Goal: Task Accomplishment & Management: Manage account settings

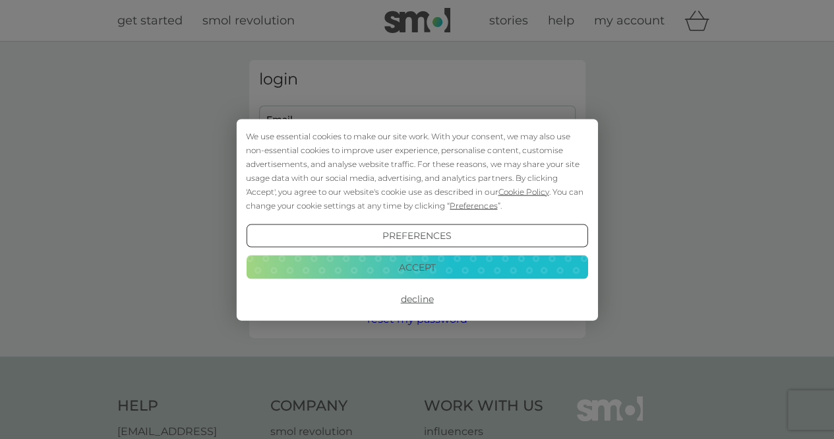
click at [354, 126] on div "We use essential cookies to make our site work. With your consent, we may also …" at bounding box center [416, 219] width 361 height 201
click at [418, 298] on button "Decline" at bounding box center [417, 299] width 342 height 24
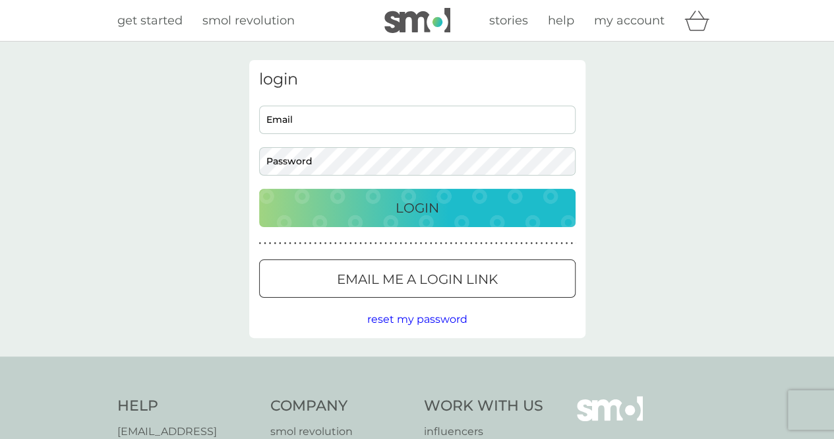
click at [353, 132] on input "Email" at bounding box center [417, 120] width 317 height 28
click at [334, 119] on input "Email" at bounding box center [417, 120] width 317 height 28
type input "carla.e.worthington@gmail.com"
click at [360, 195] on button "Login" at bounding box center [417, 208] width 317 height 38
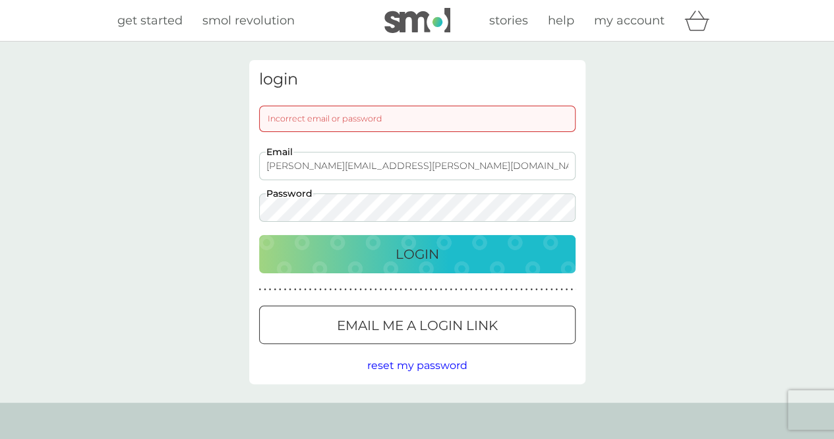
click at [304, 263] on div "Login" at bounding box center [417, 253] width 290 height 21
click at [218, 214] on div "login Incorrect email or password carla.e.worthington@gmail.com Email Password …" at bounding box center [417, 222] width 834 height 361
click at [313, 247] on div "Login" at bounding box center [417, 253] width 290 height 21
click at [208, 220] on div "login Incorrect email or password carla.e.worthington@gmail.com Email Password …" at bounding box center [417, 222] width 834 height 361
click at [334, 251] on div "Login" at bounding box center [417, 253] width 290 height 21
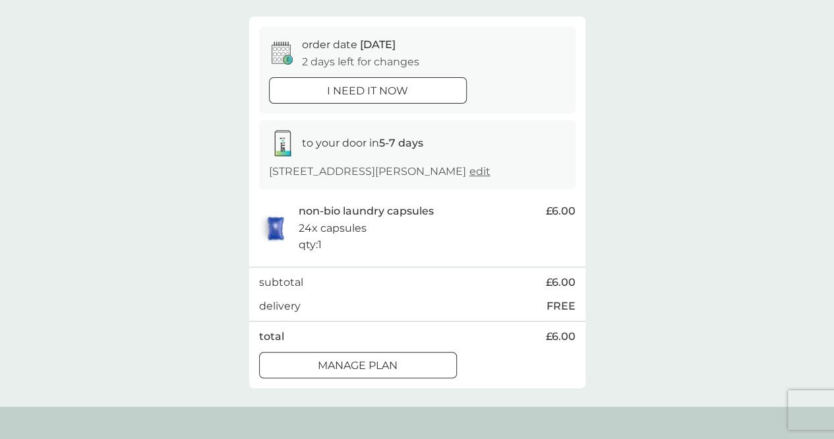
scroll to position [132, 0]
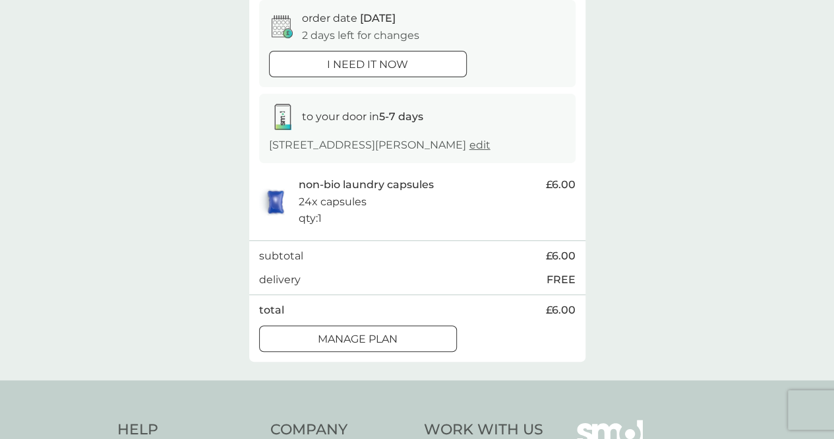
click at [376, 333] on div at bounding box center [357, 339] width 47 height 14
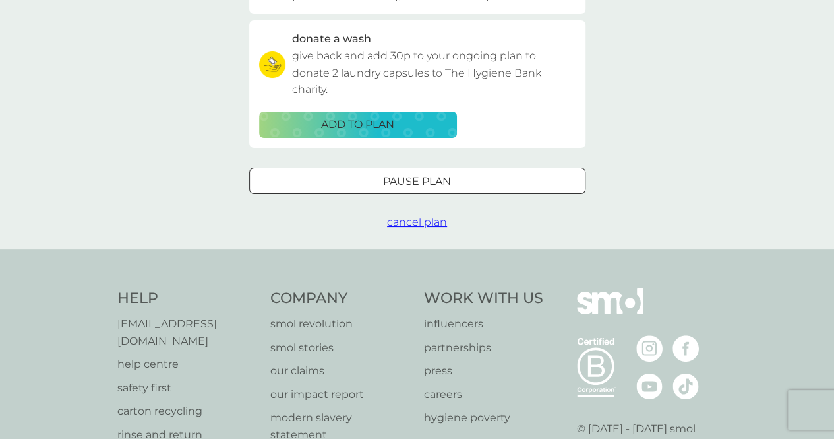
scroll to position [396, 0]
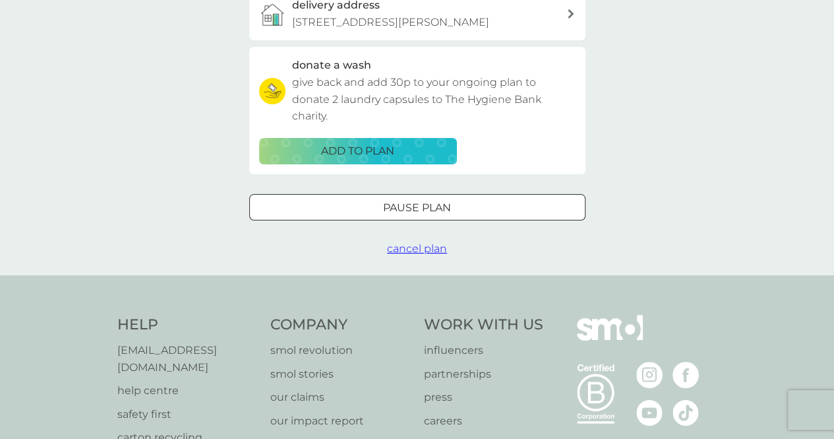
click at [424, 245] on span "cancel plan" at bounding box center [417, 248] width 60 height 13
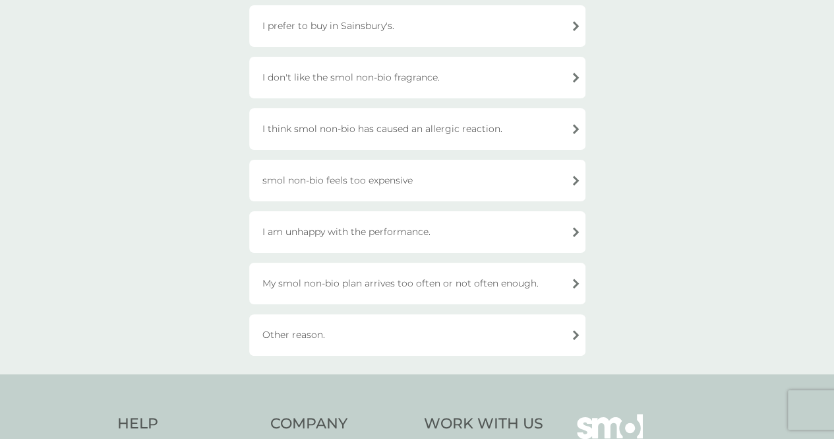
scroll to position [356, 0]
click at [577, 234] on div "I am unhappy with the performance." at bounding box center [417, 233] width 336 height 42
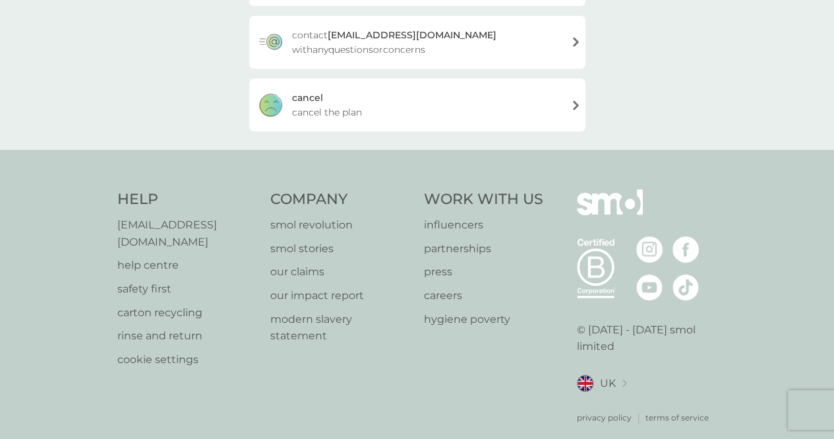
click at [573, 103] on div "cancel cancel the plan" at bounding box center [417, 105] width 336 height 53
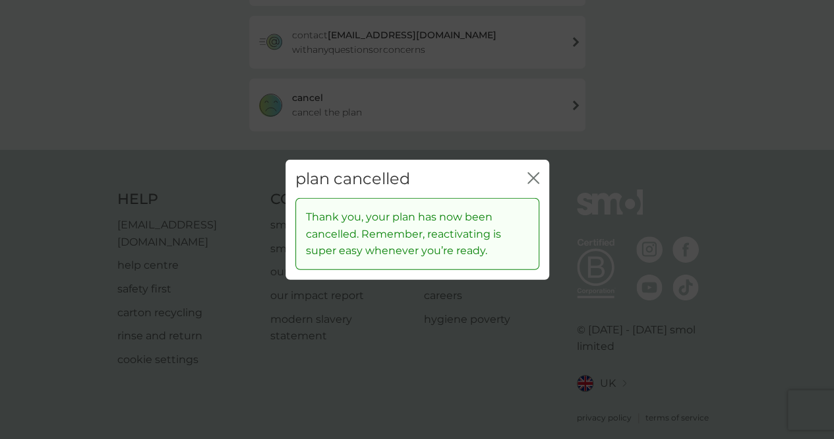
click at [534, 179] on icon "close" at bounding box center [536, 177] width 5 height 11
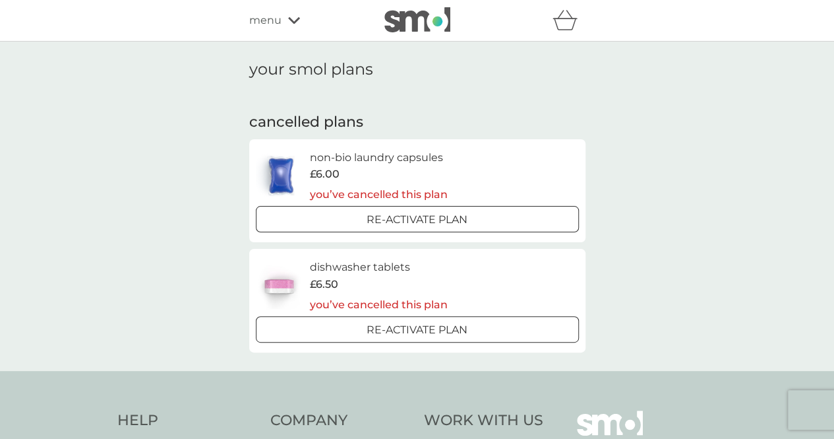
click at [296, 18] on icon at bounding box center [294, 20] width 12 height 8
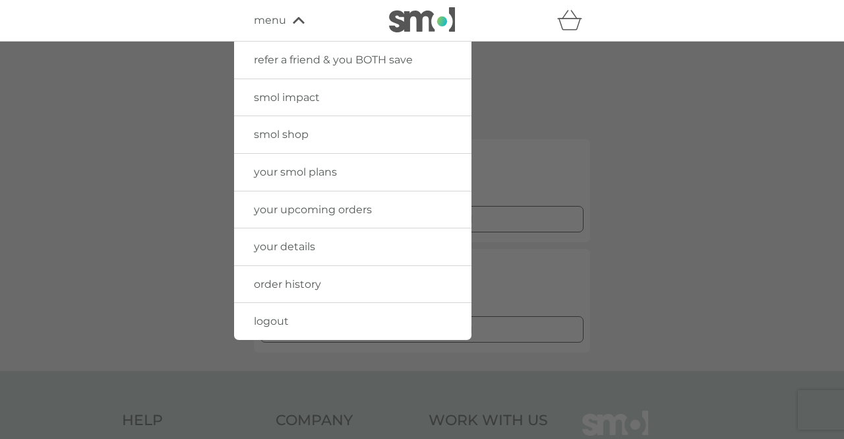
click at [270, 318] on span "logout" at bounding box center [271, 321] width 35 height 13
